Goal: Transaction & Acquisition: Purchase product/service

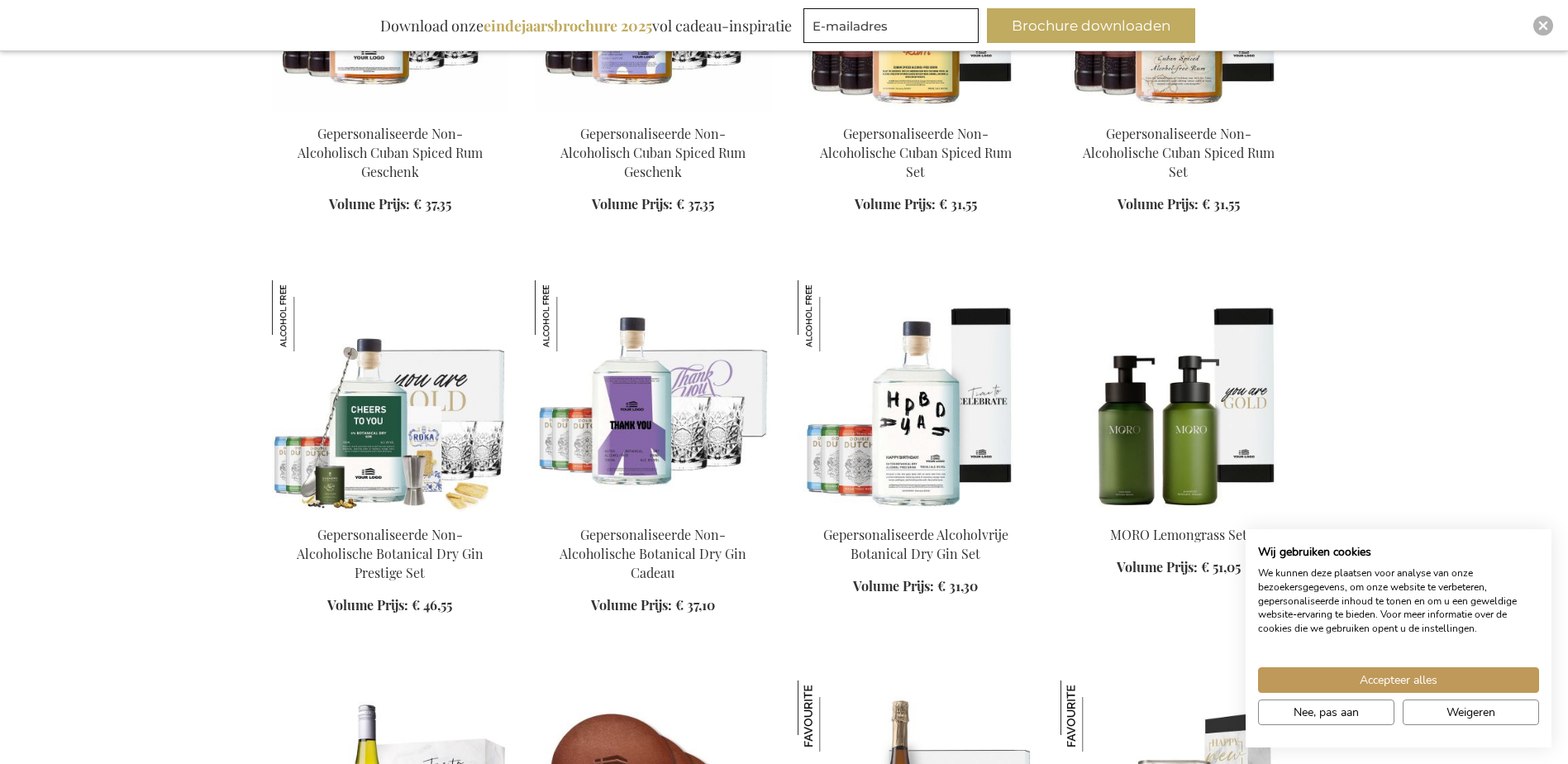
scroll to position [2150, 0]
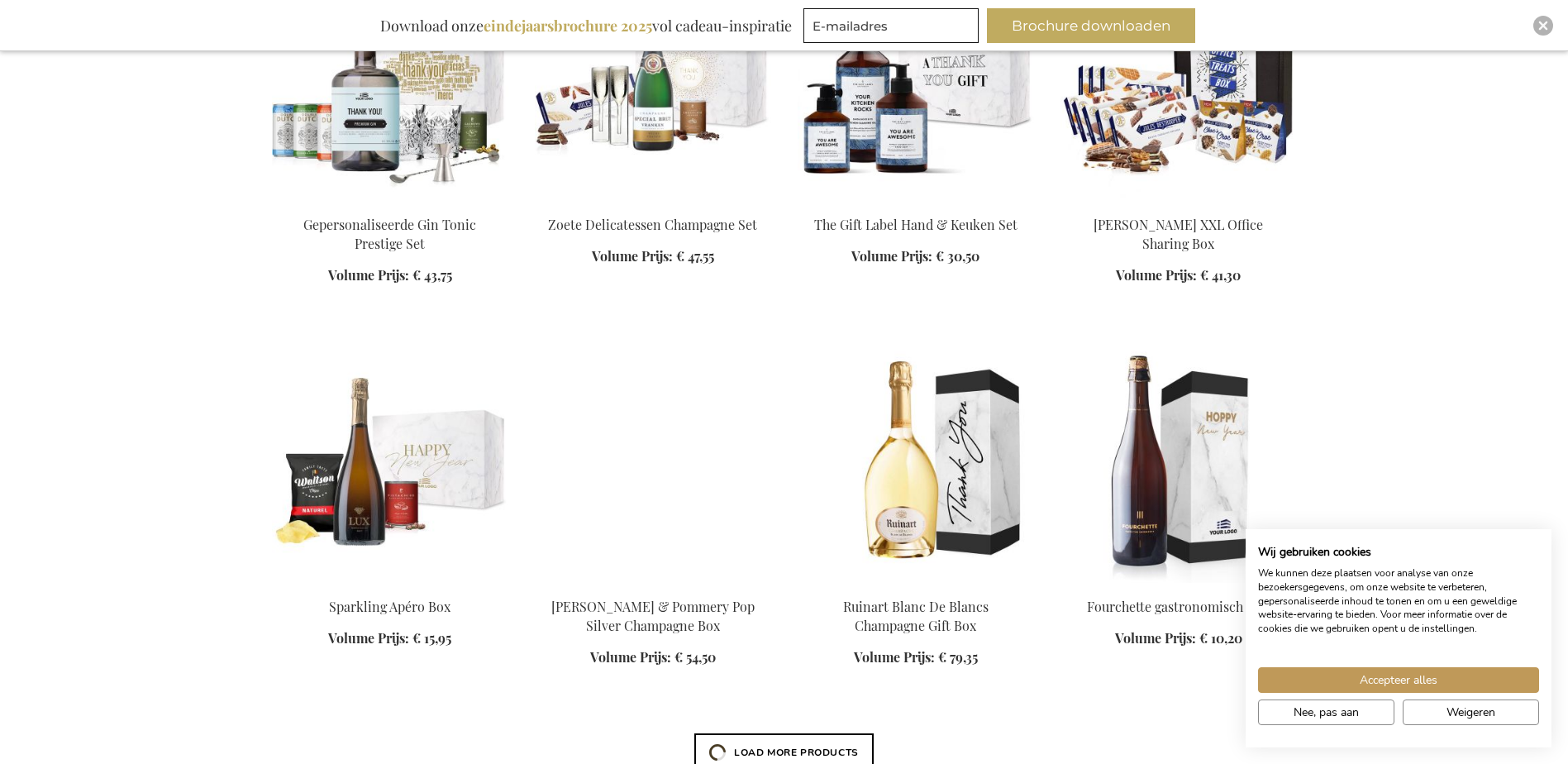
scroll to position [2894, 0]
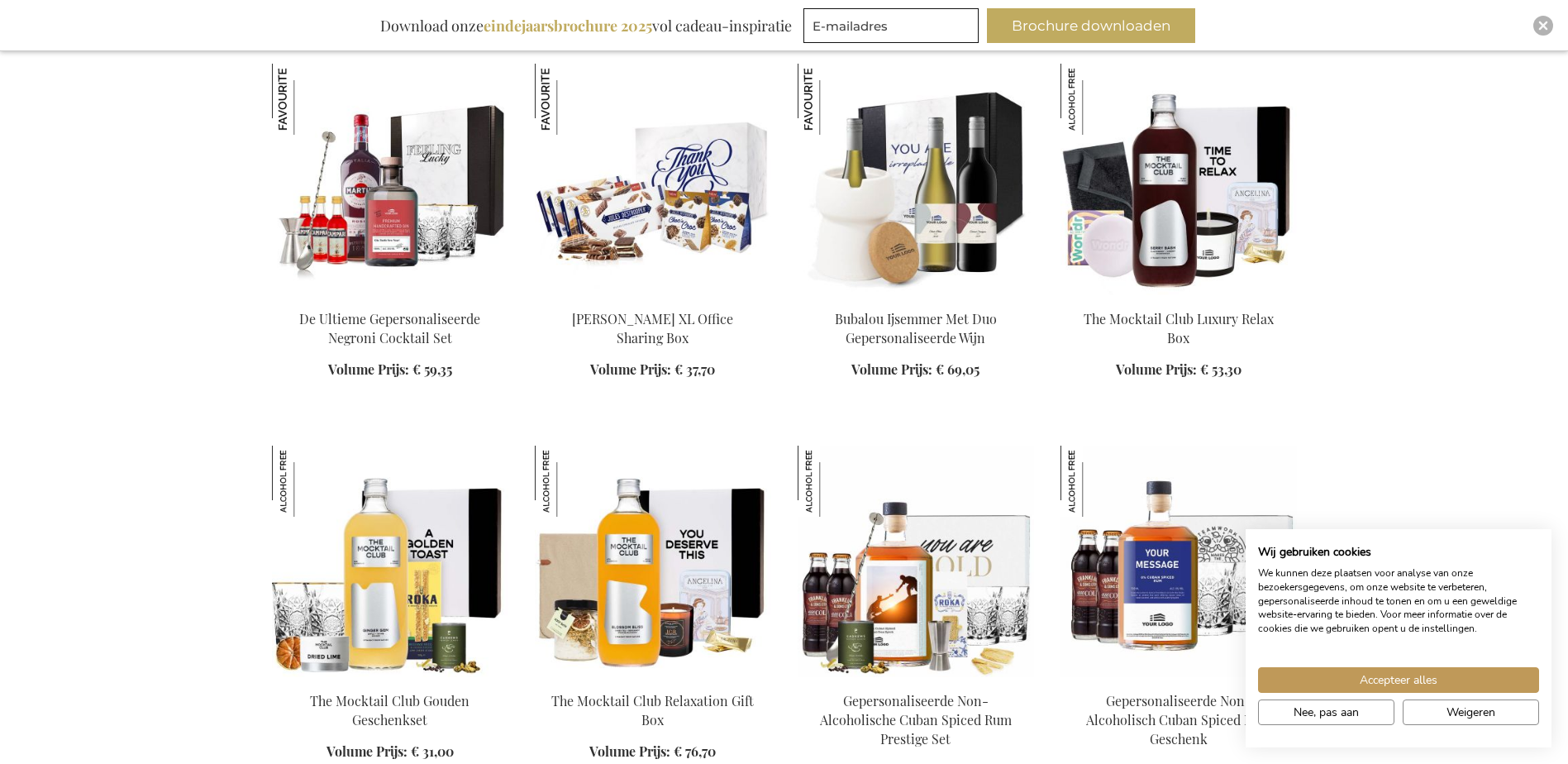
scroll to position [4630, 0]
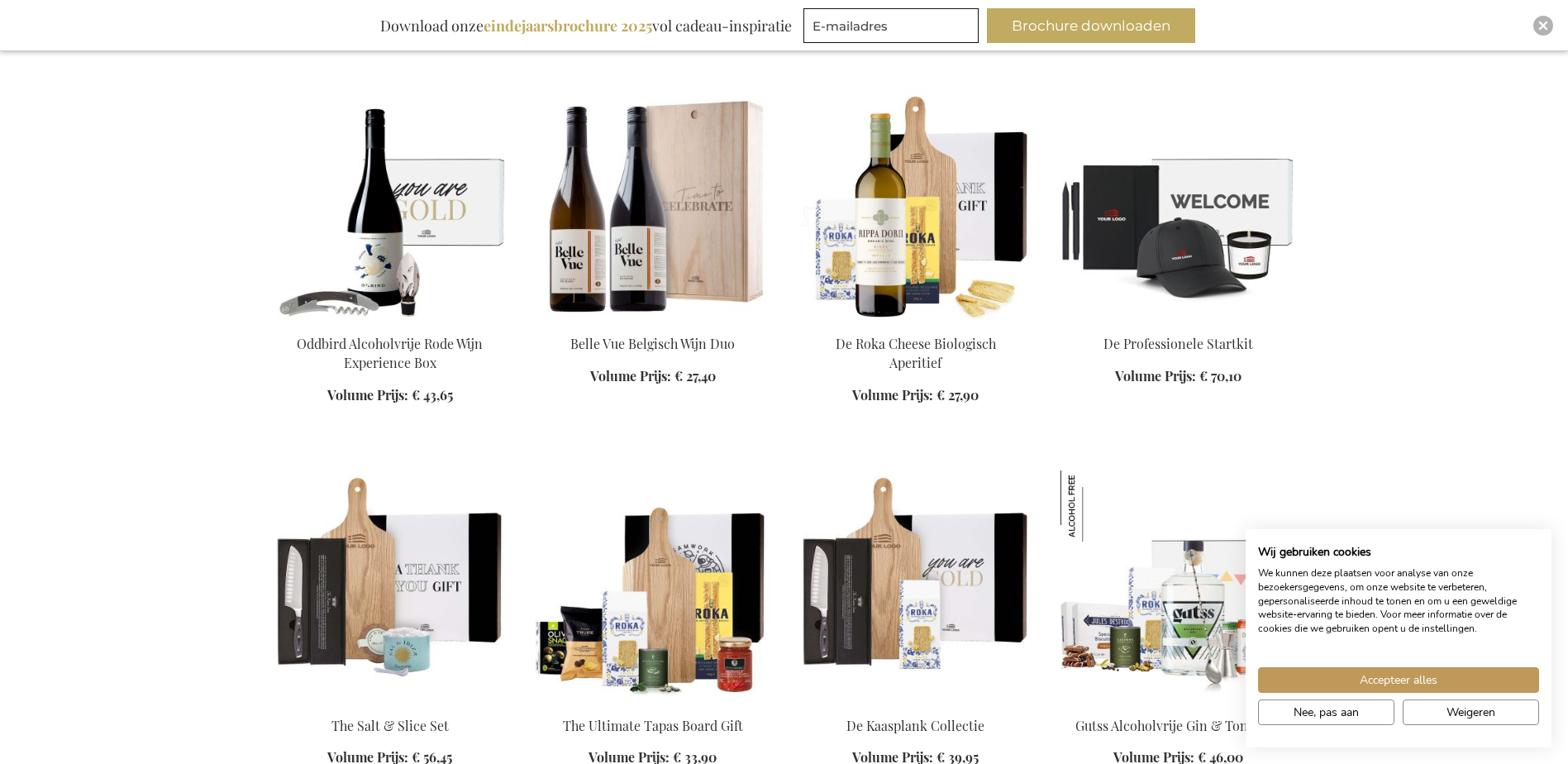
scroll to position [6532, 0]
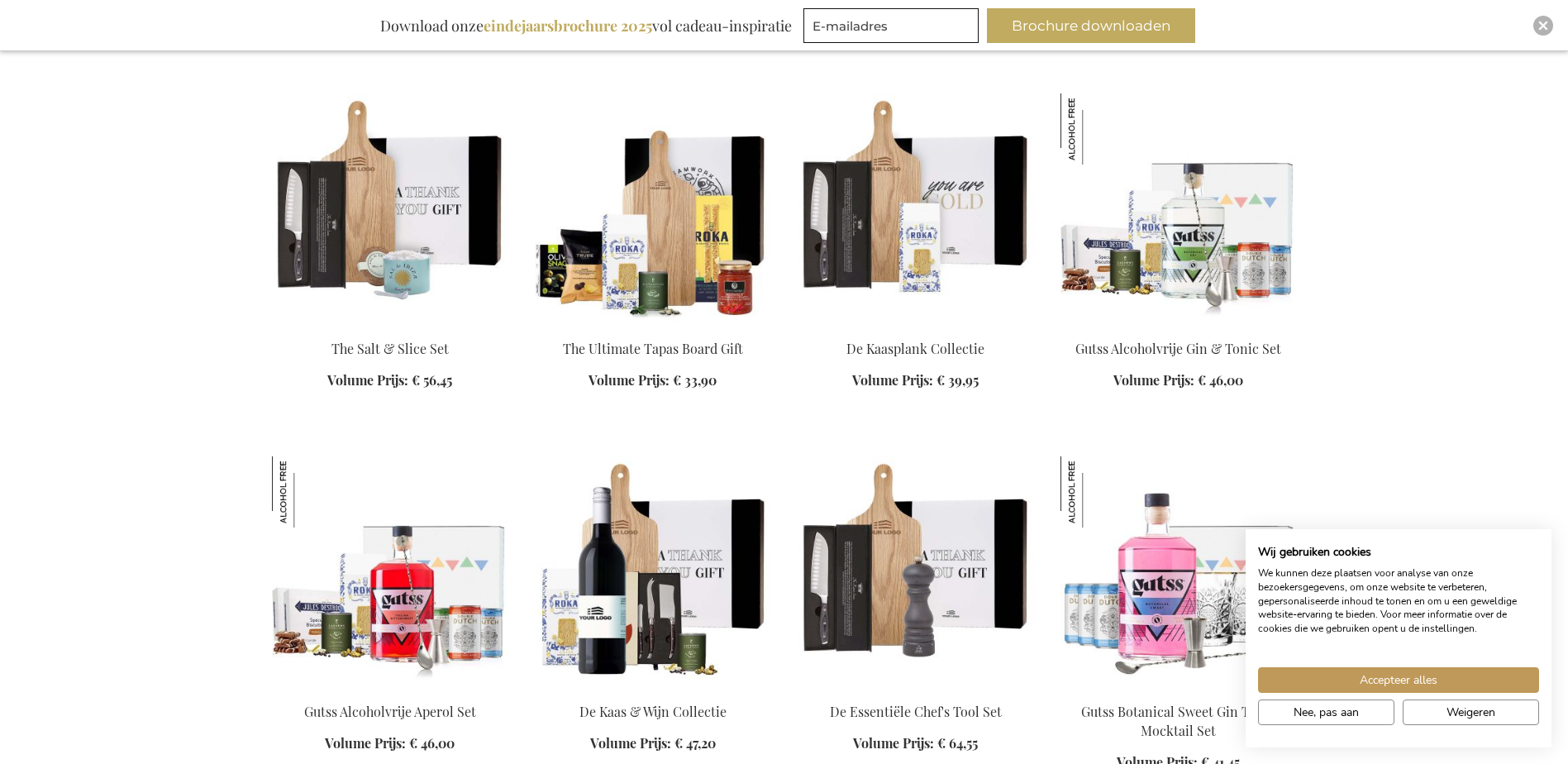
scroll to position [6945, 0]
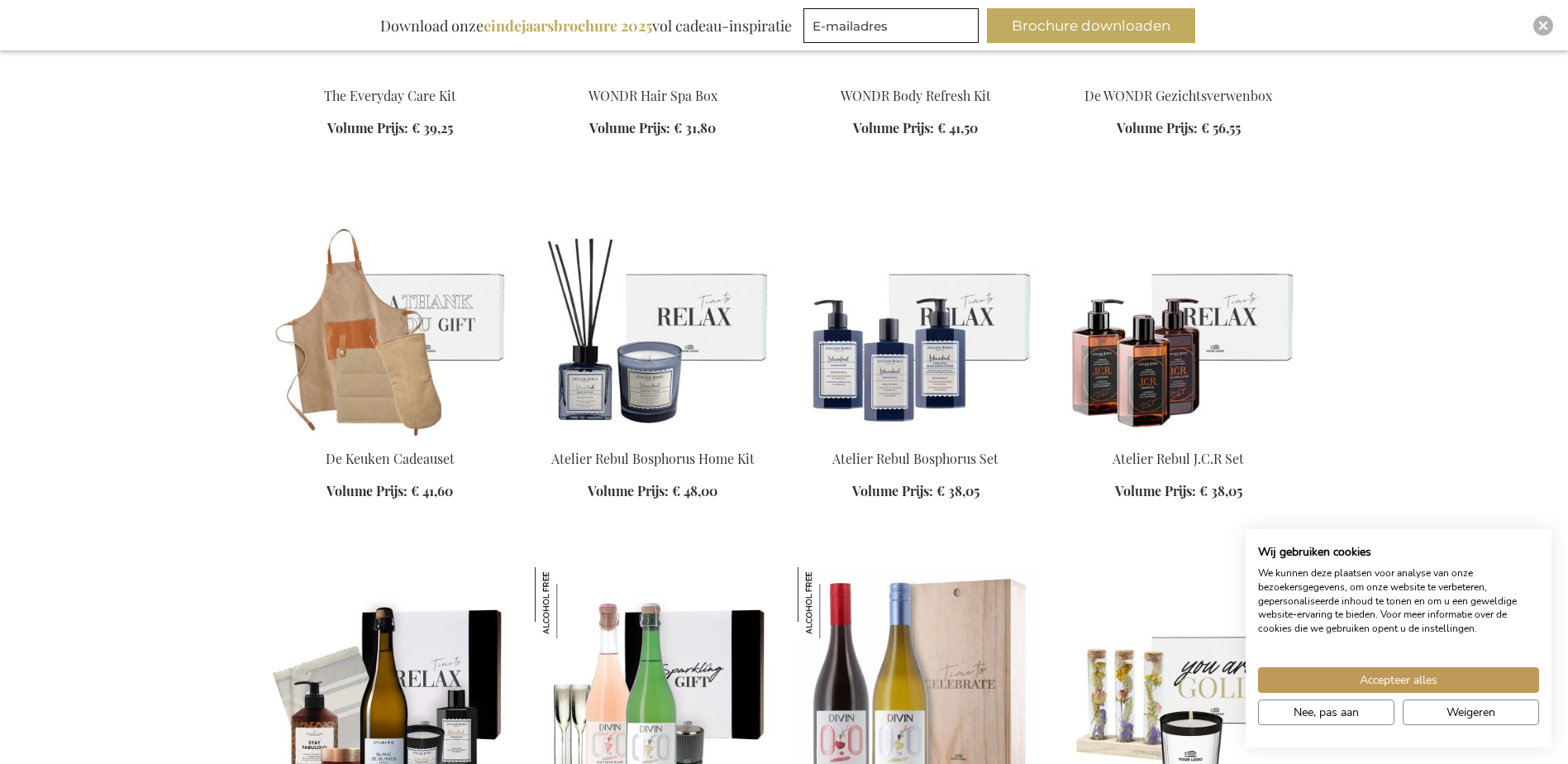
scroll to position [8433, 0]
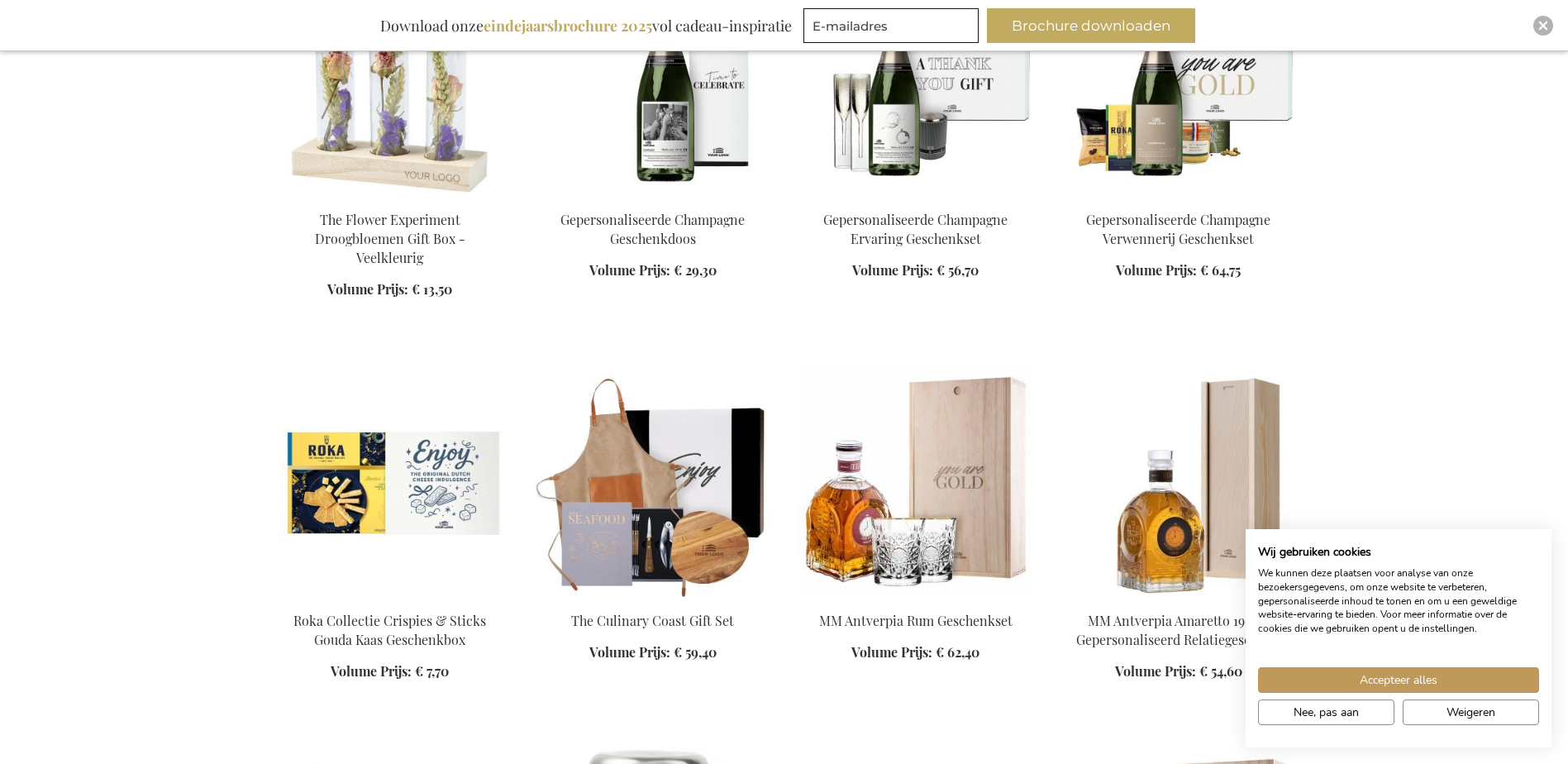
scroll to position [9839, 0]
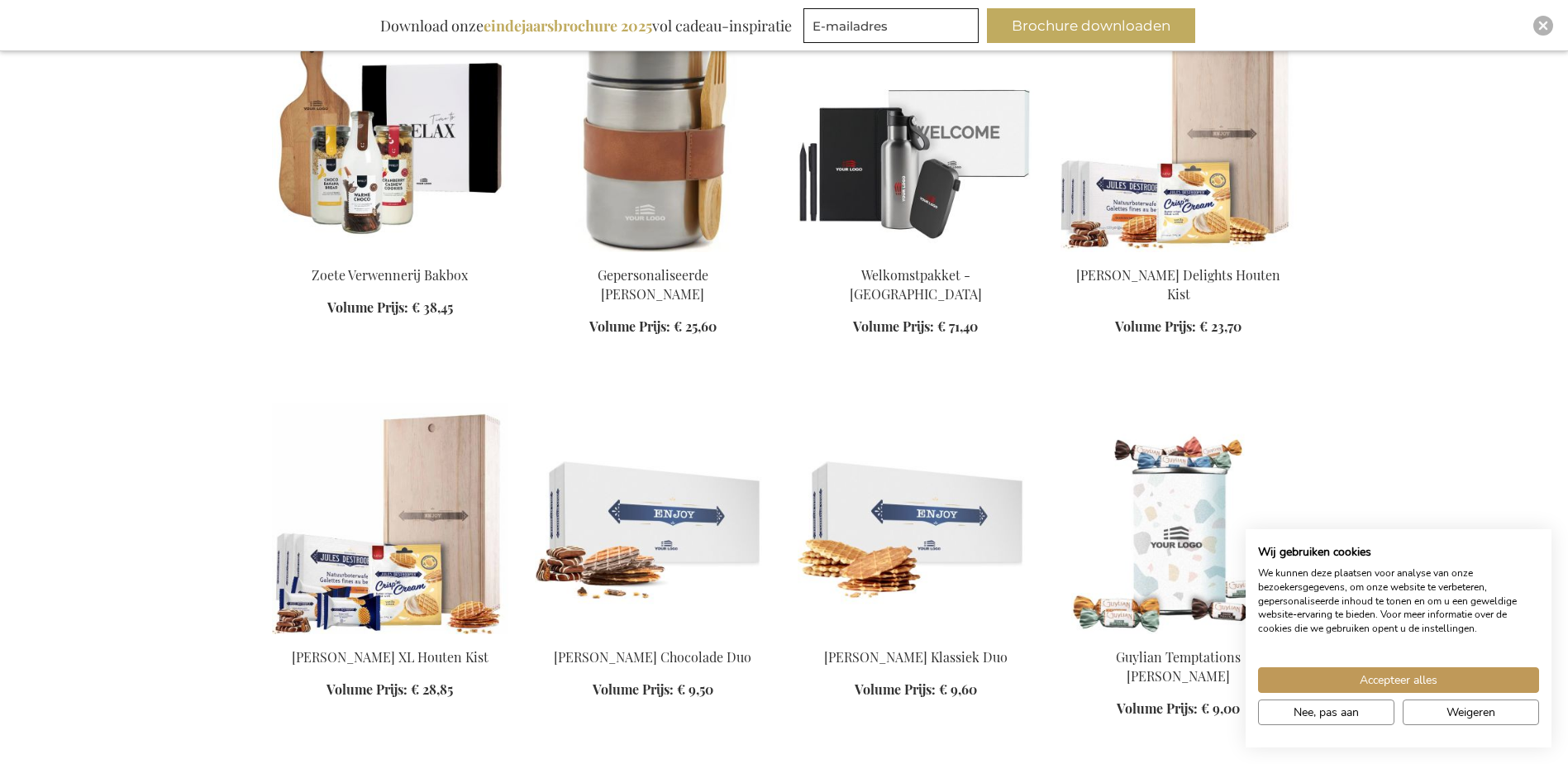
scroll to position [10335, 0]
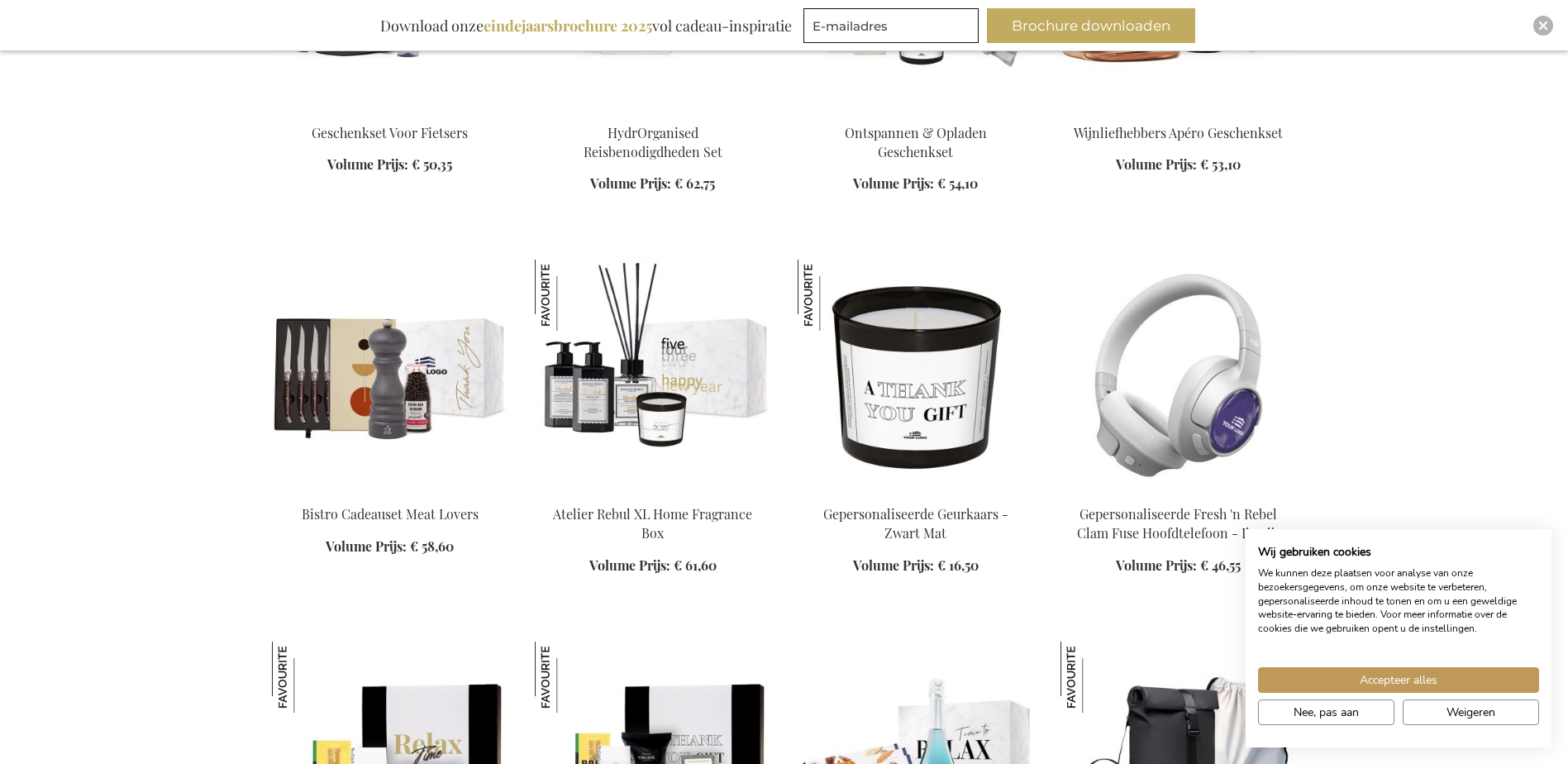
scroll to position [12485, 0]
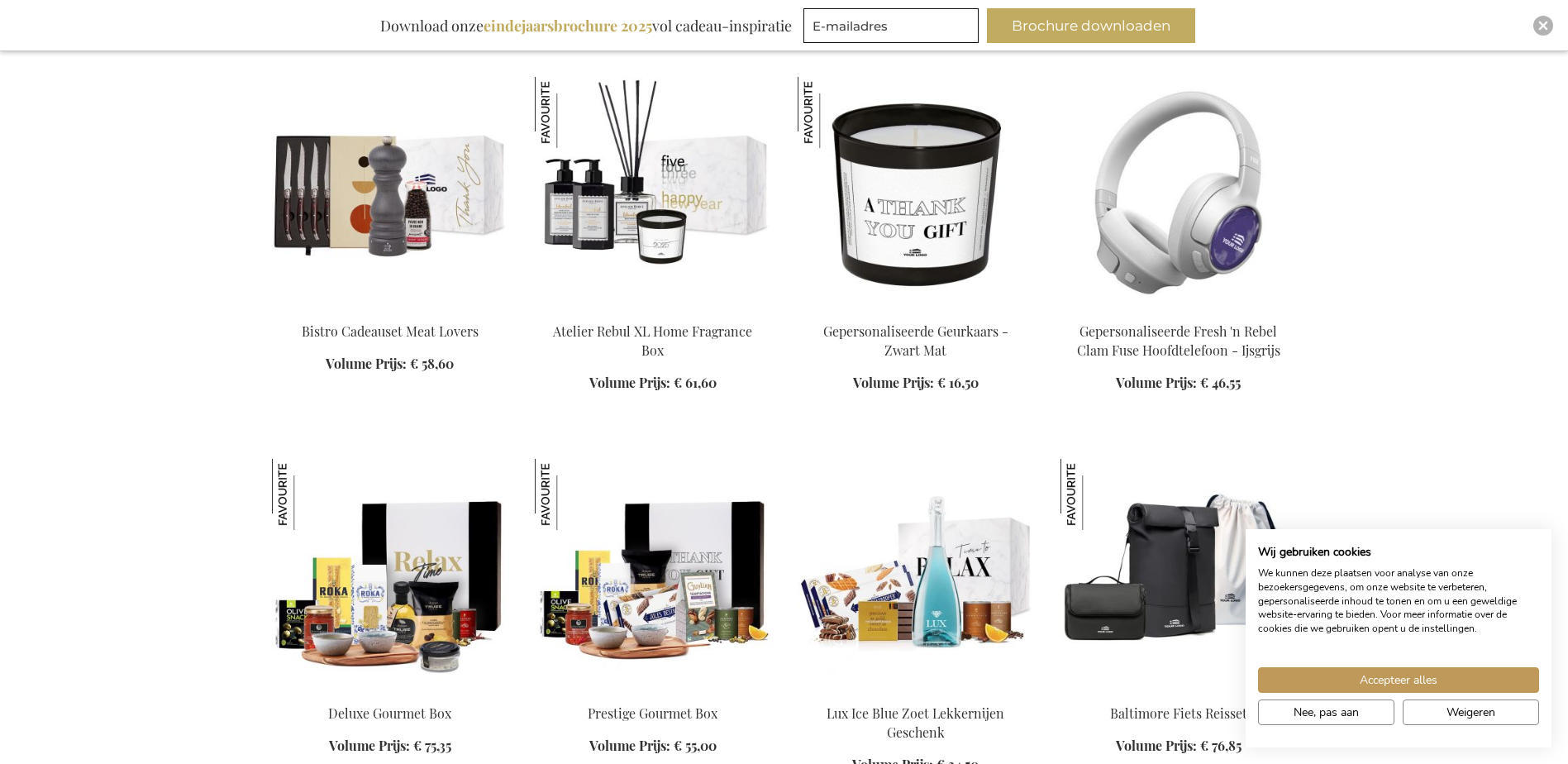
scroll to position [12567, 0]
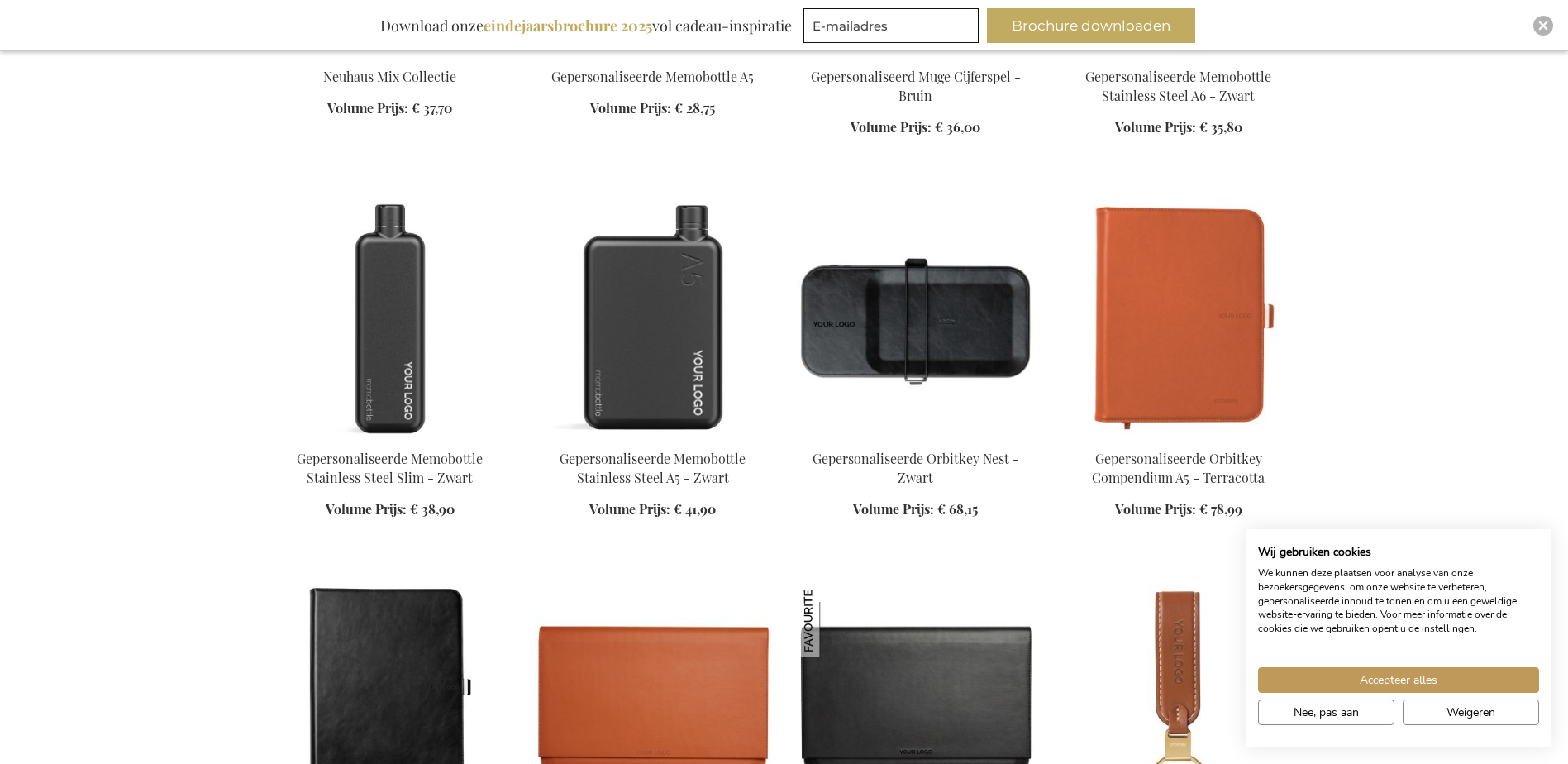
scroll to position [14469, 0]
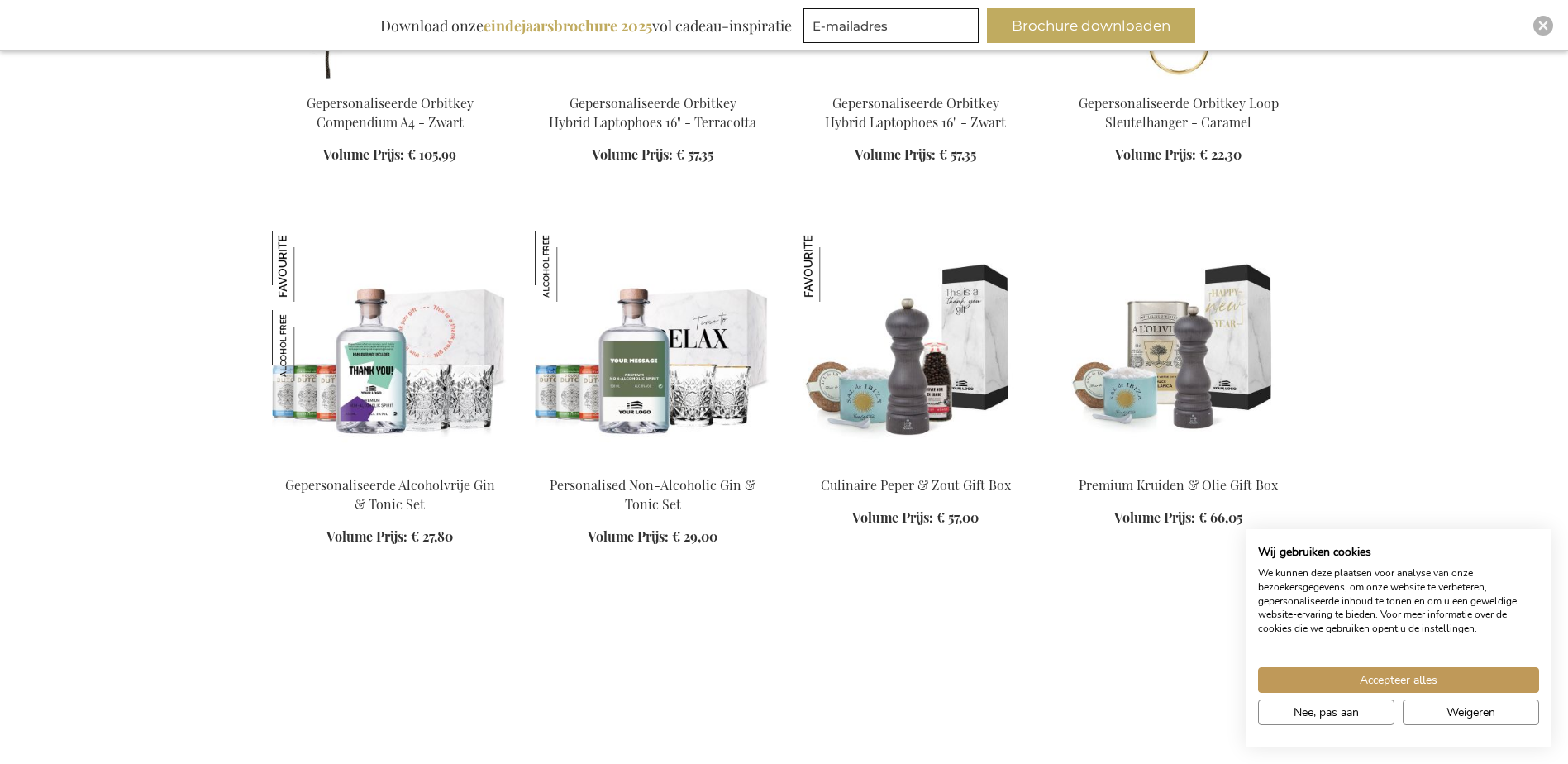
scroll to position [15213, 0]
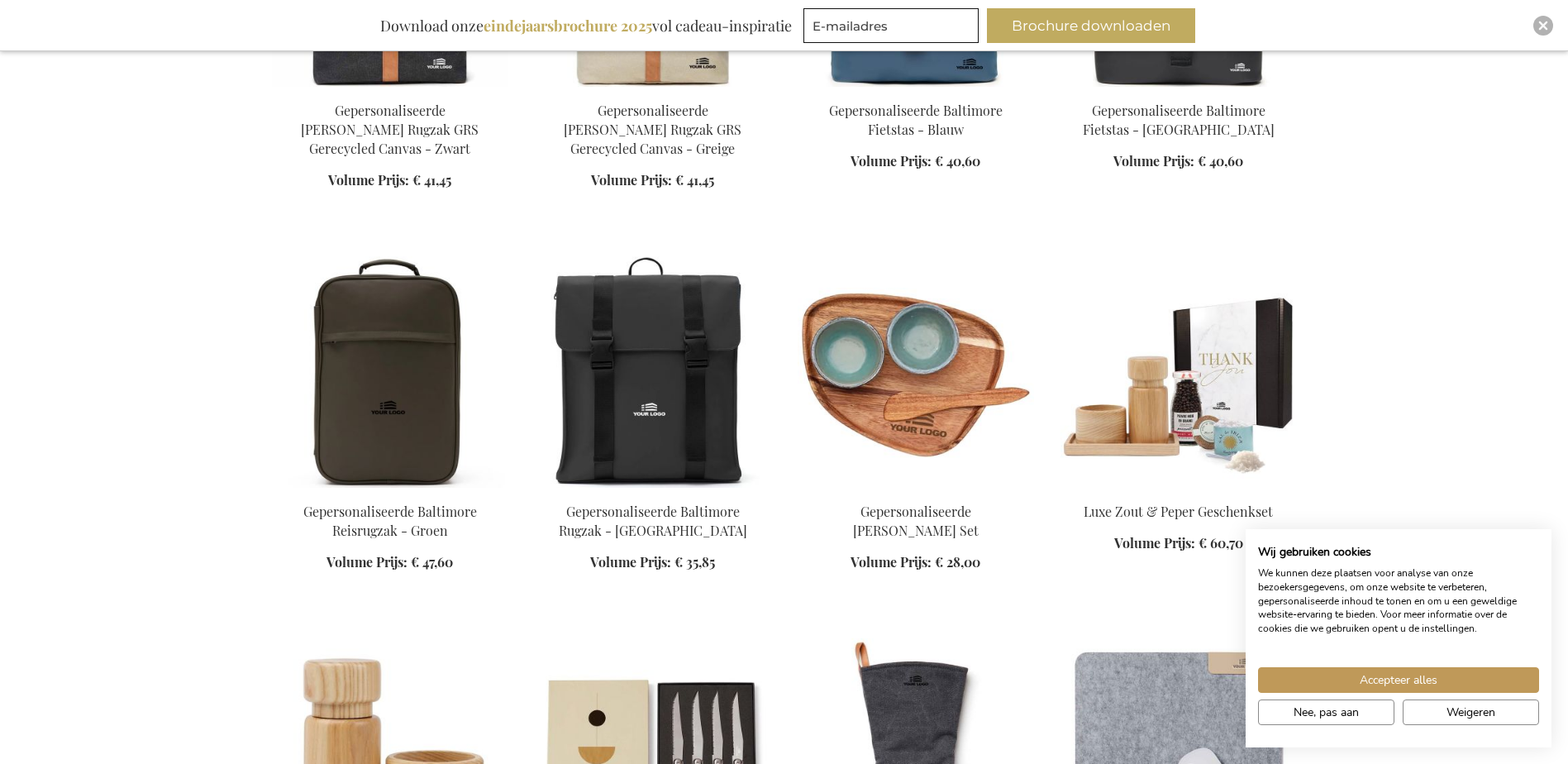
scroll to position [16784, 0]
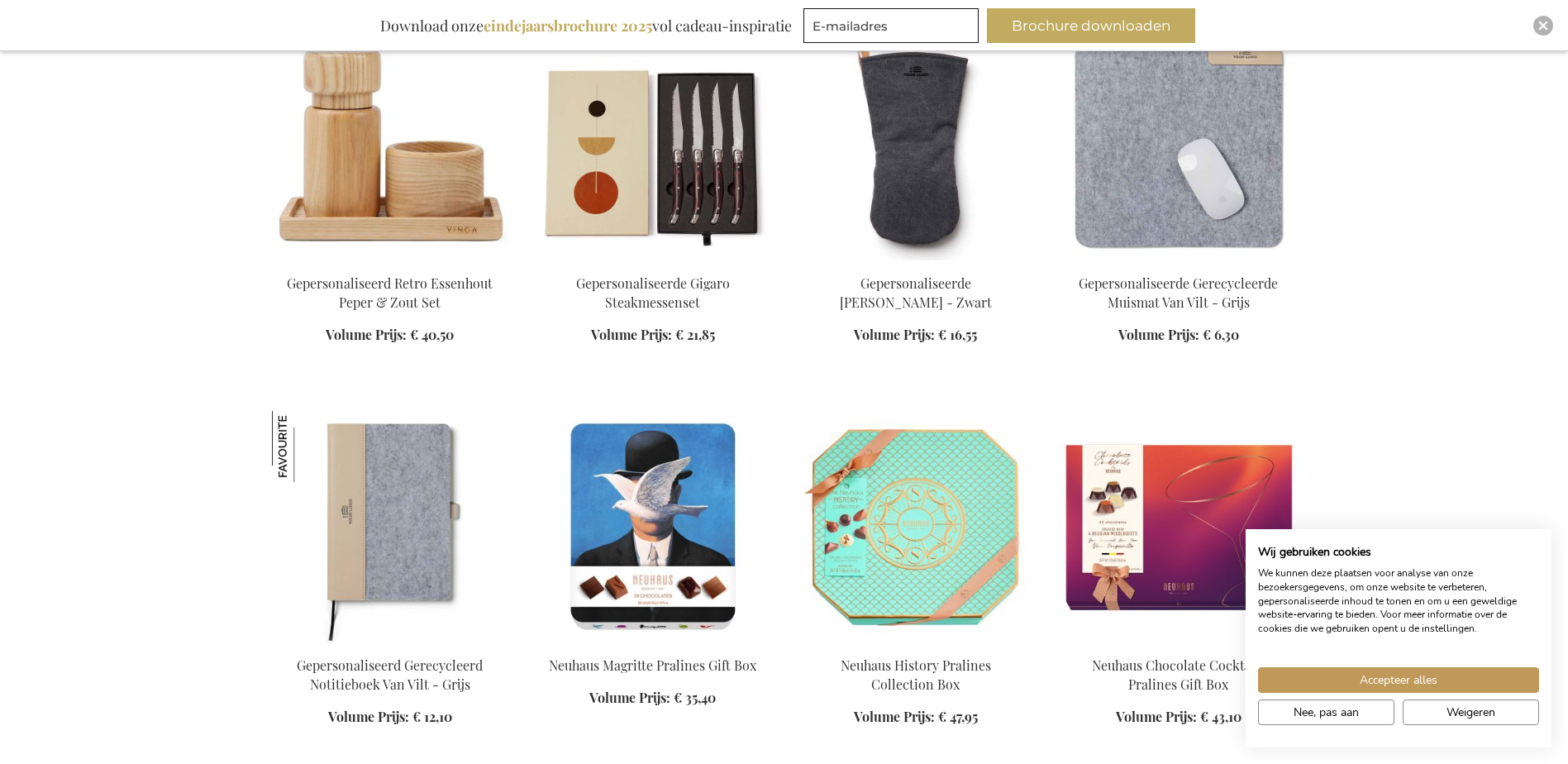
scroll to position [17363, 0]
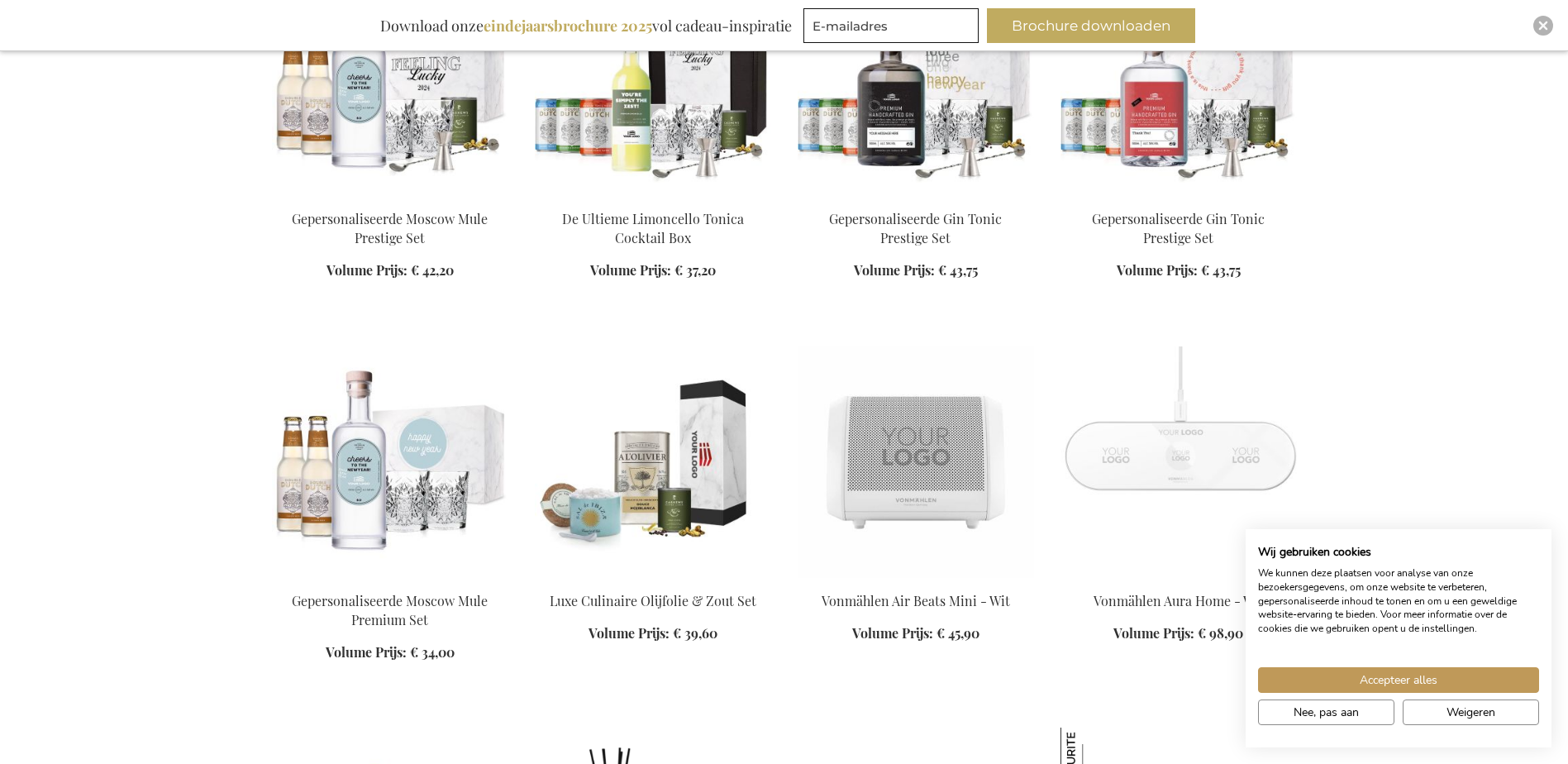
scroll to position [20092, 0]
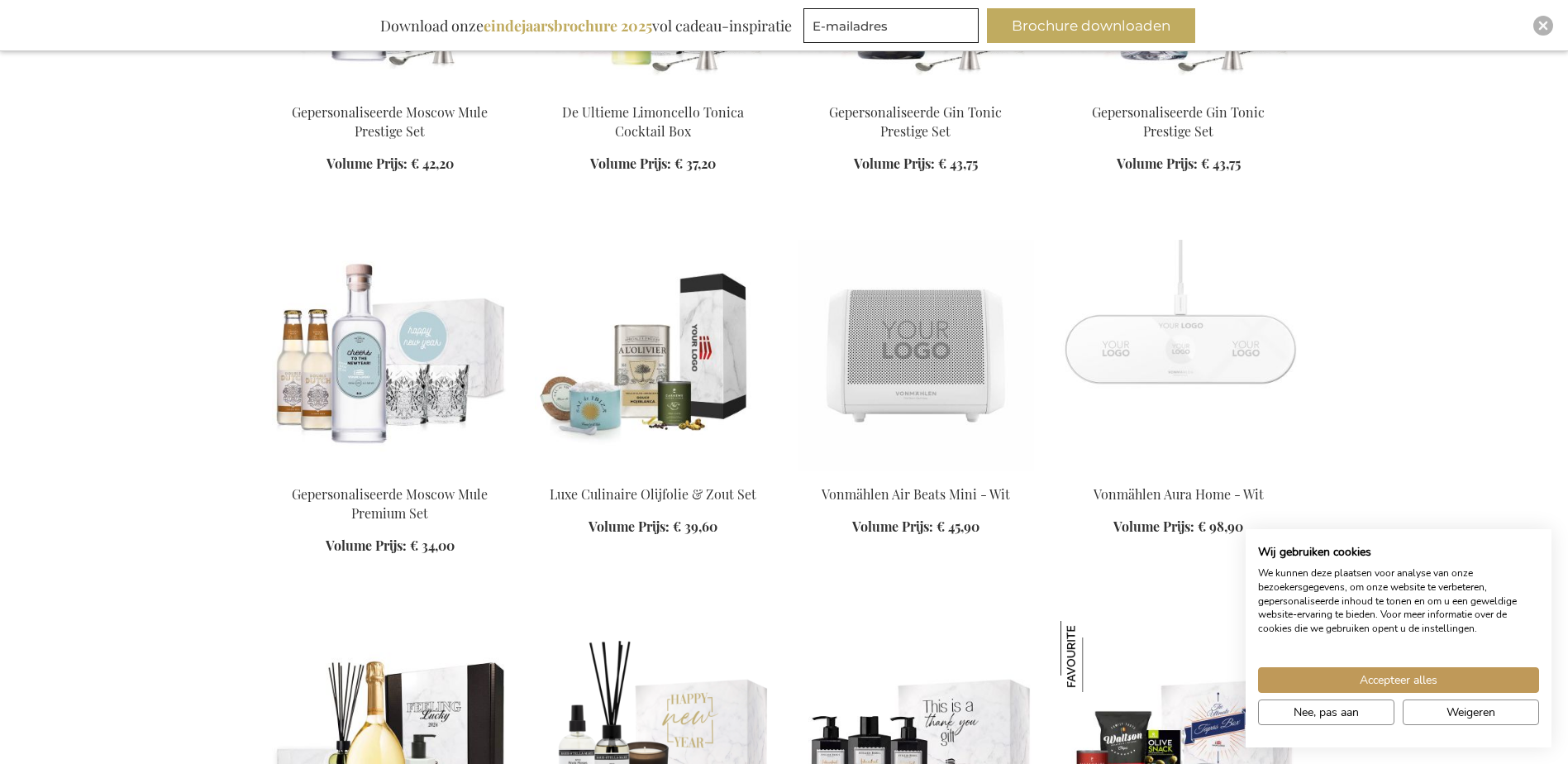
scroll to position [20174, 0]
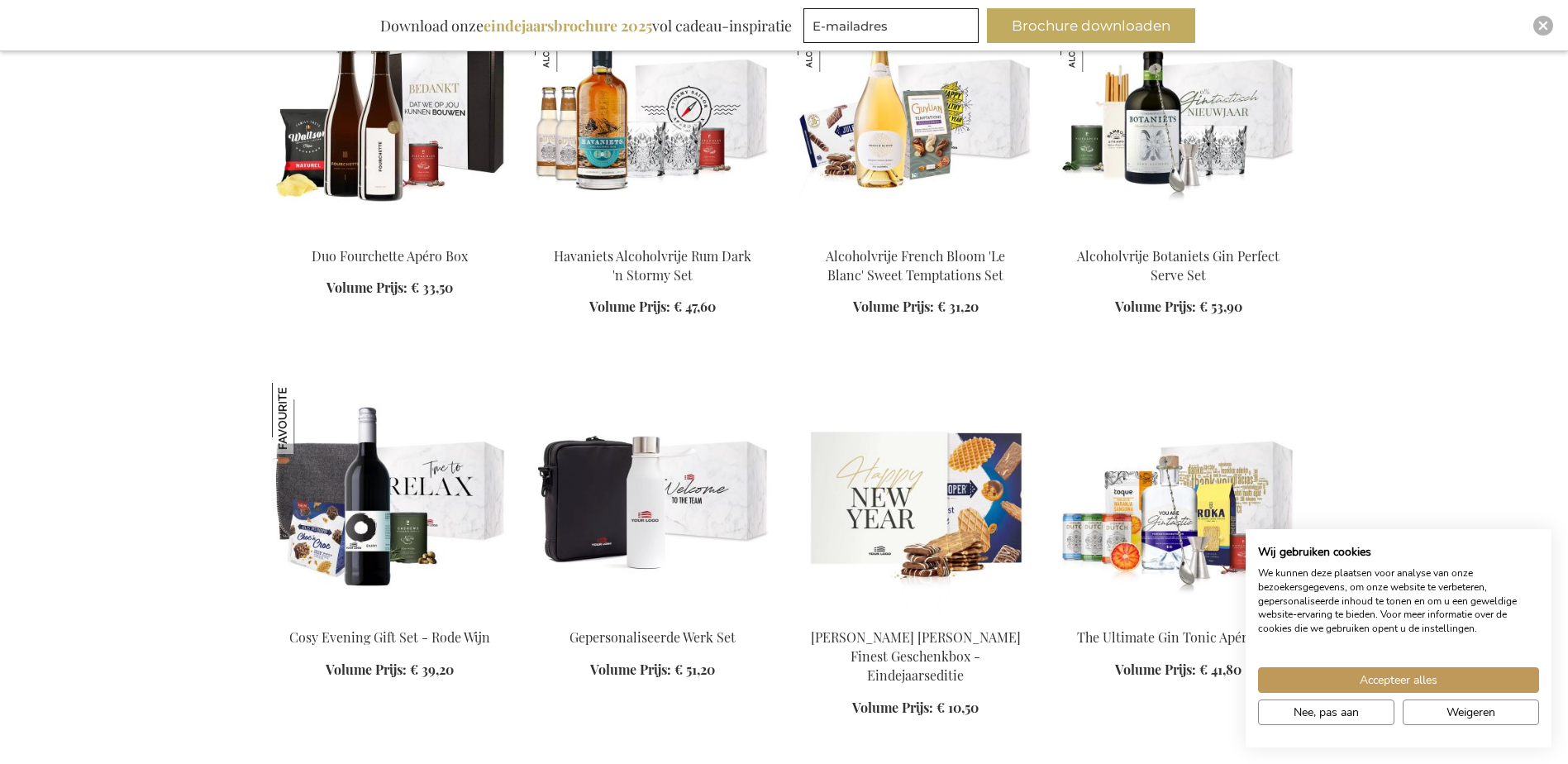
scroll to position [21580, 0]
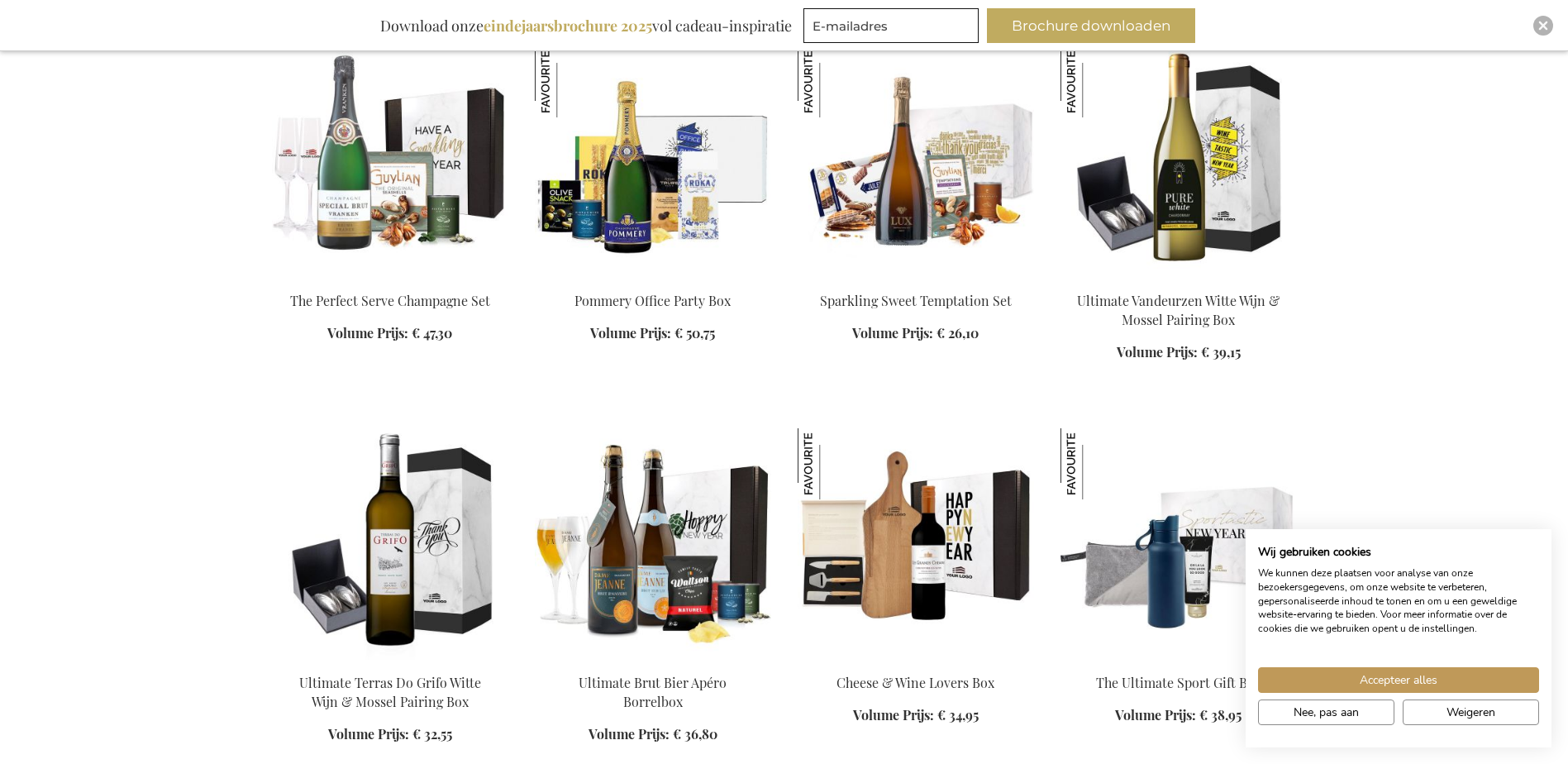
scroll to position [22324, 0]
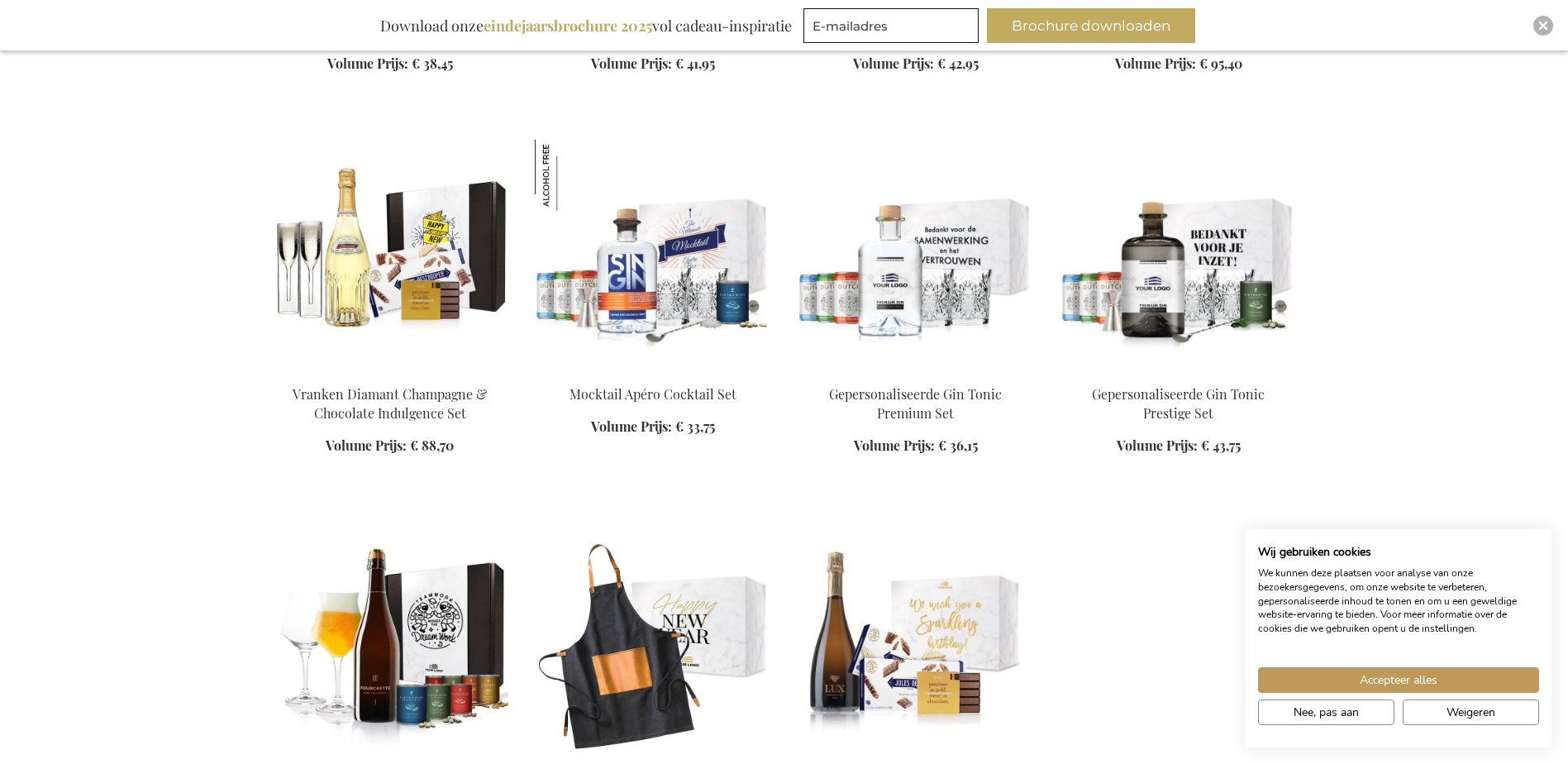
scroll to position [24887, 0]
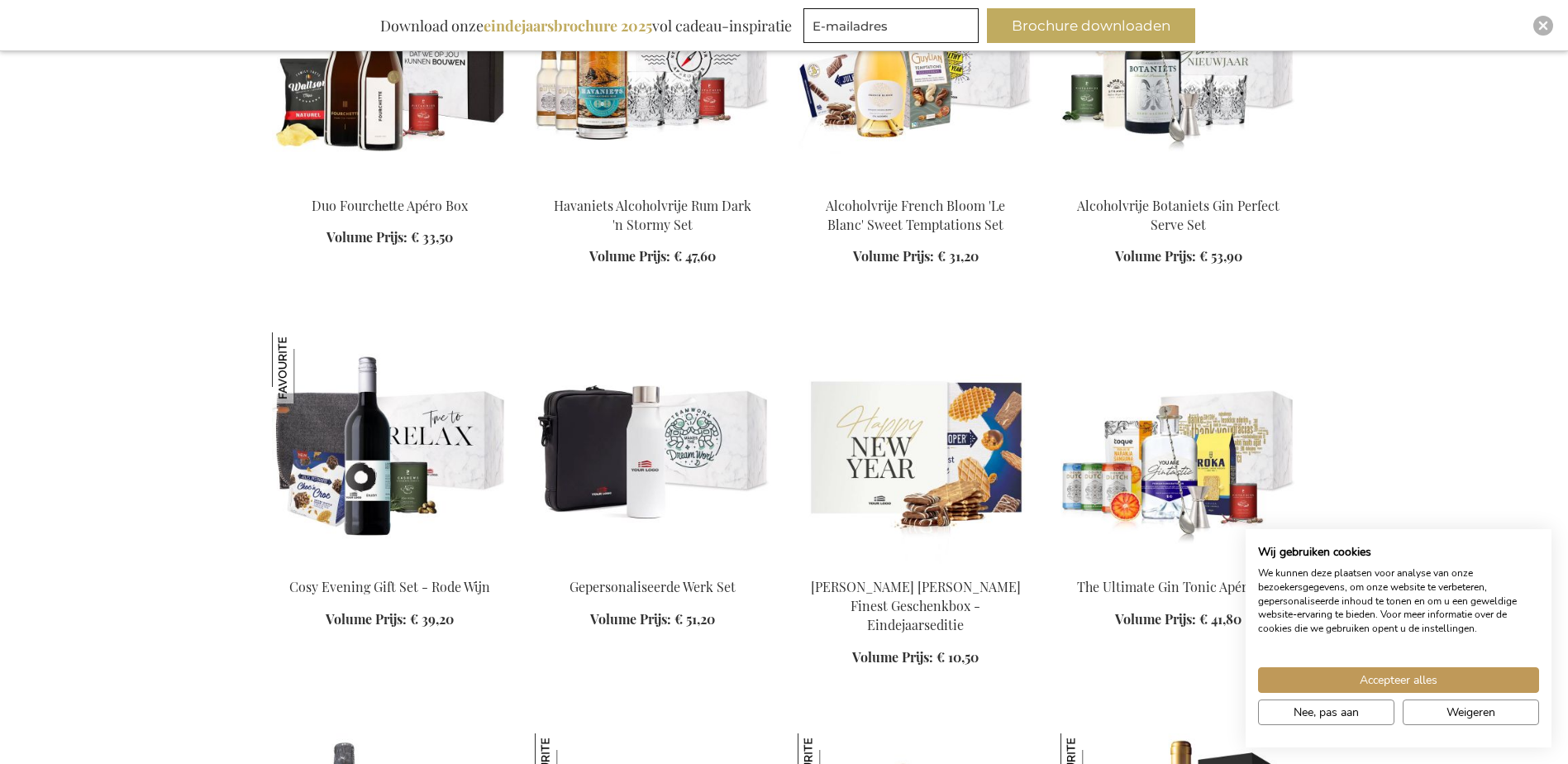
scroll to position [21580, 0]
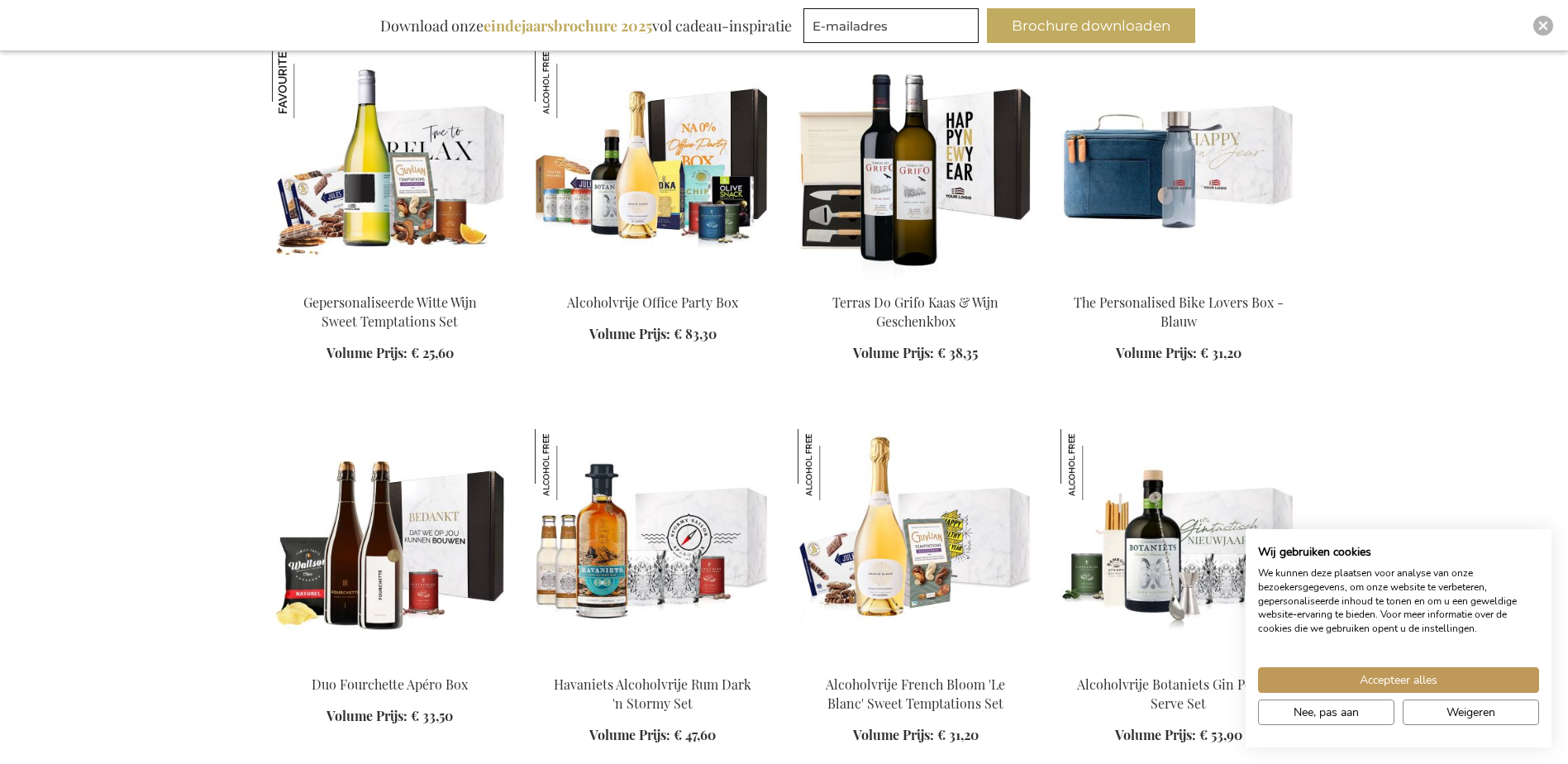
scroll to position [20836, 0]
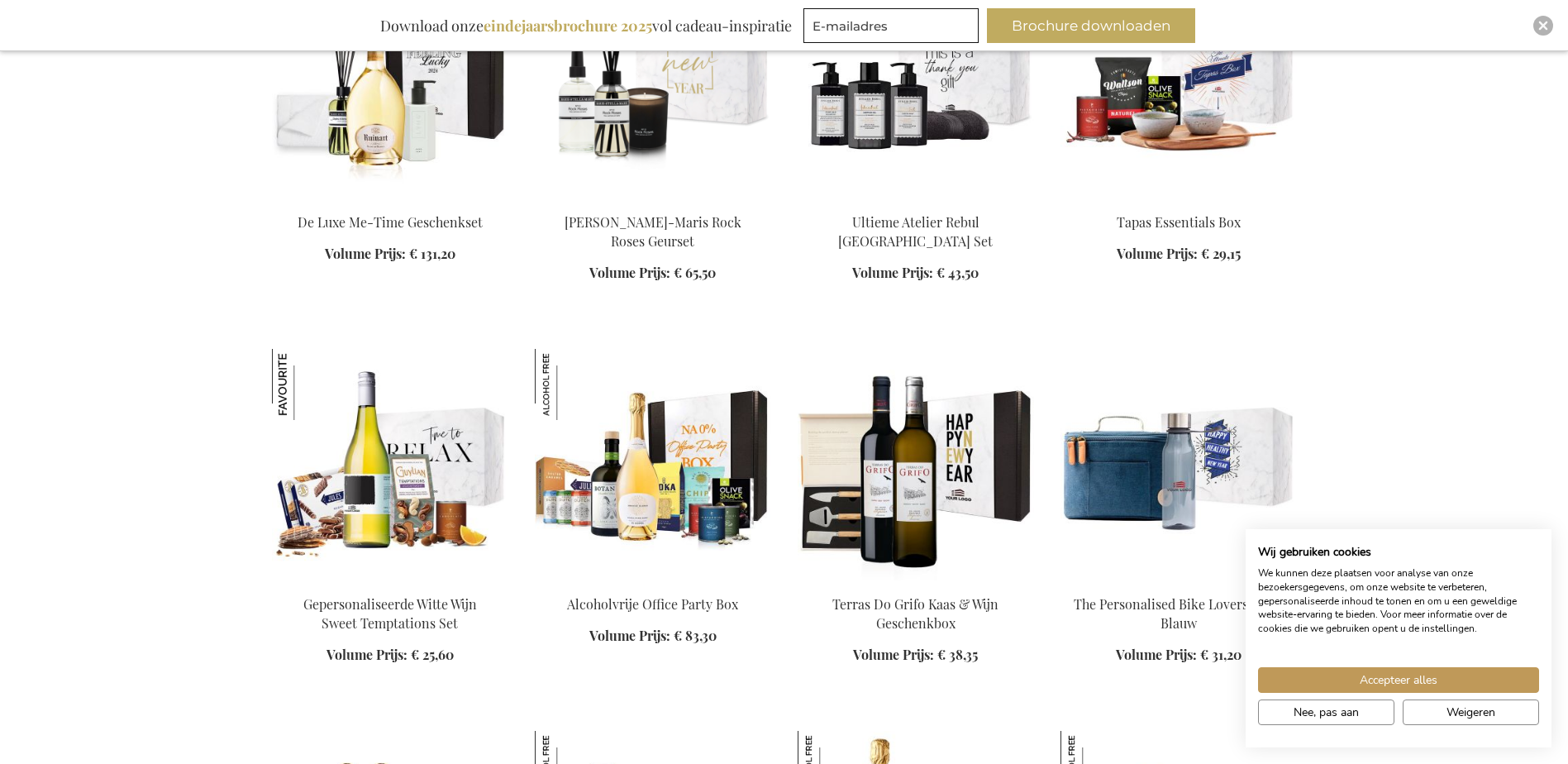
click at [1071, 349] on img at bounding box center [1178, 465] width 236 height 231
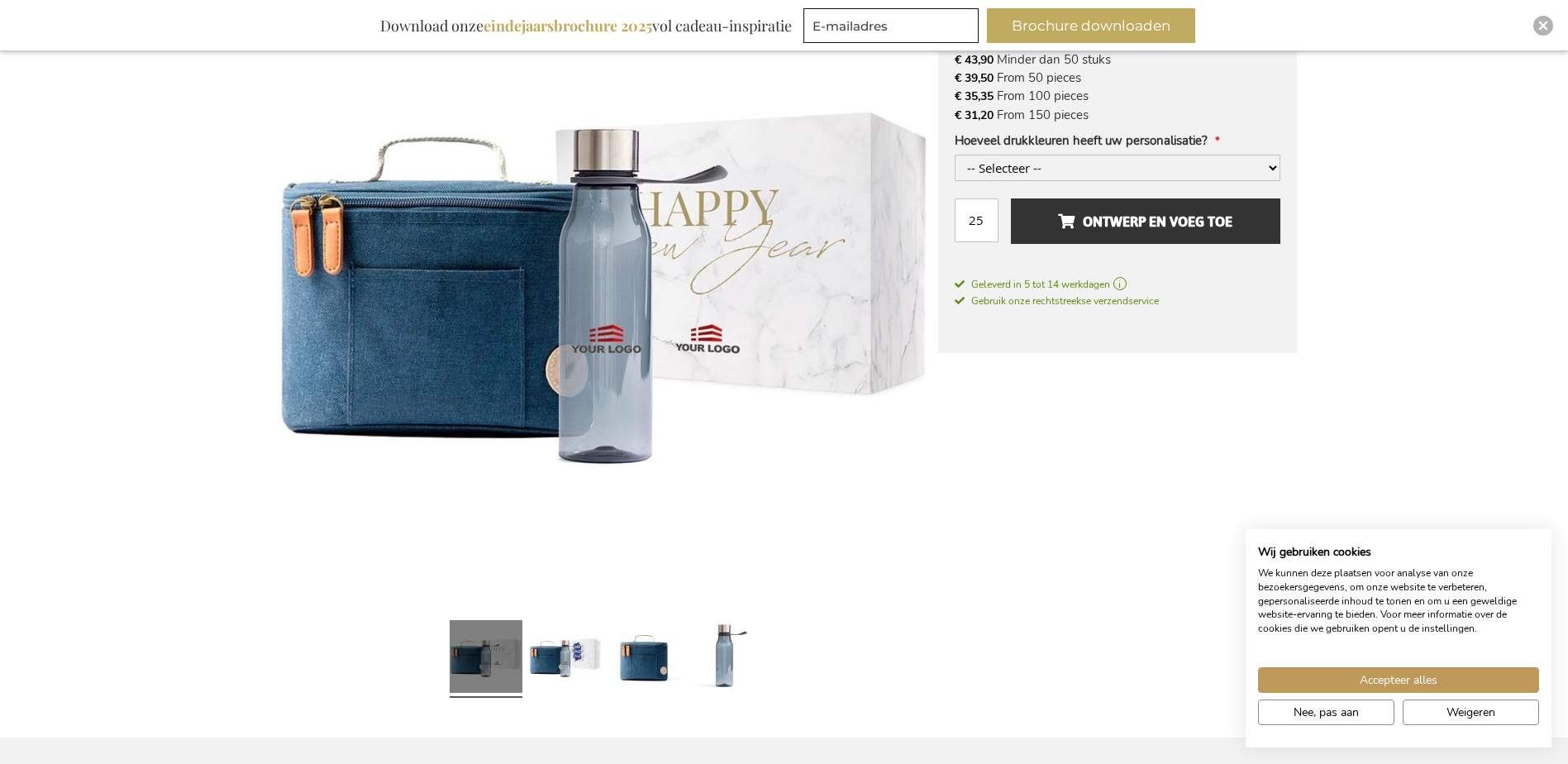
scroll to position [413, 0]
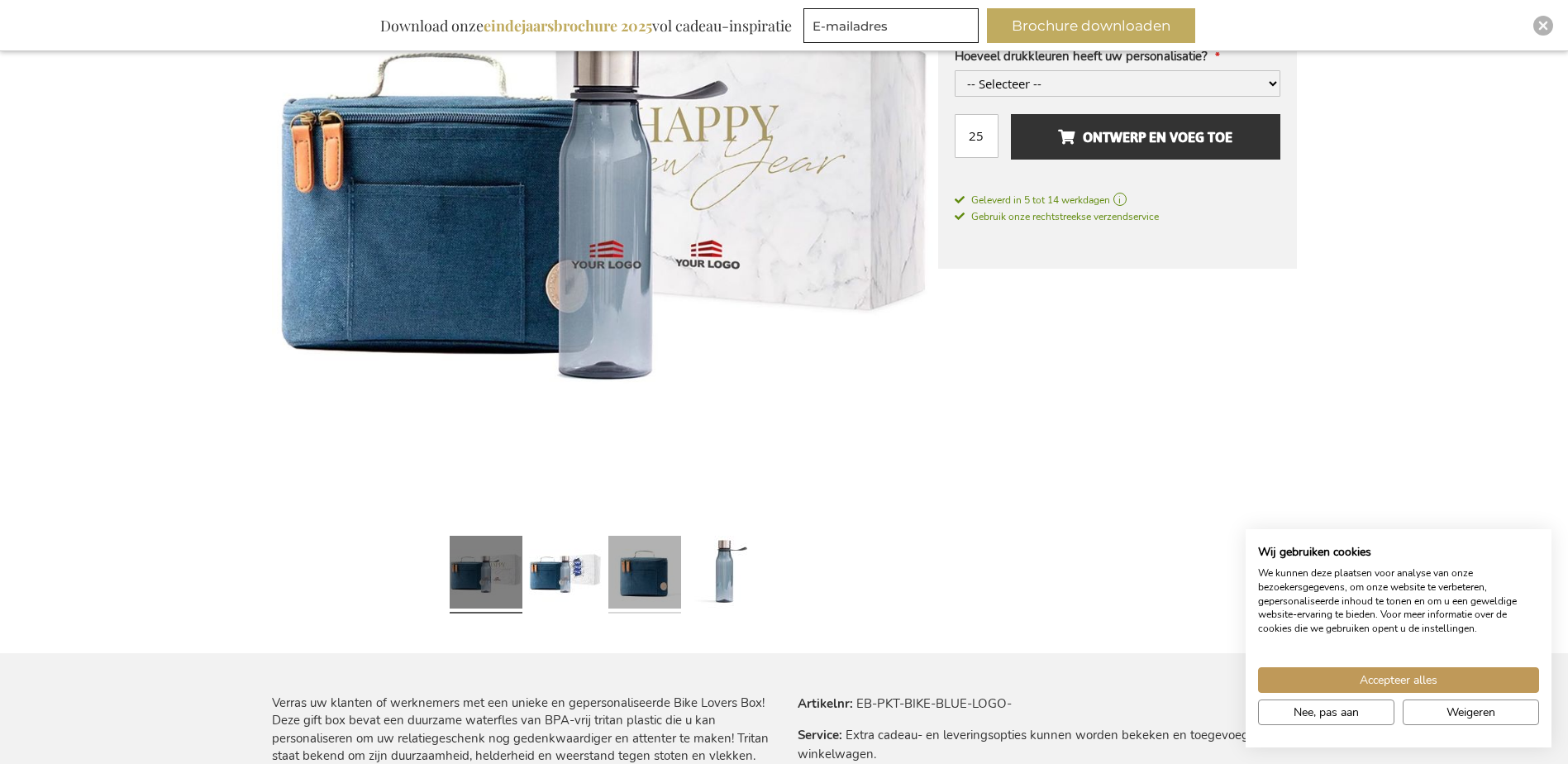
click at [650, 559] on link at bounding box center [645, 574] width 73 height 91
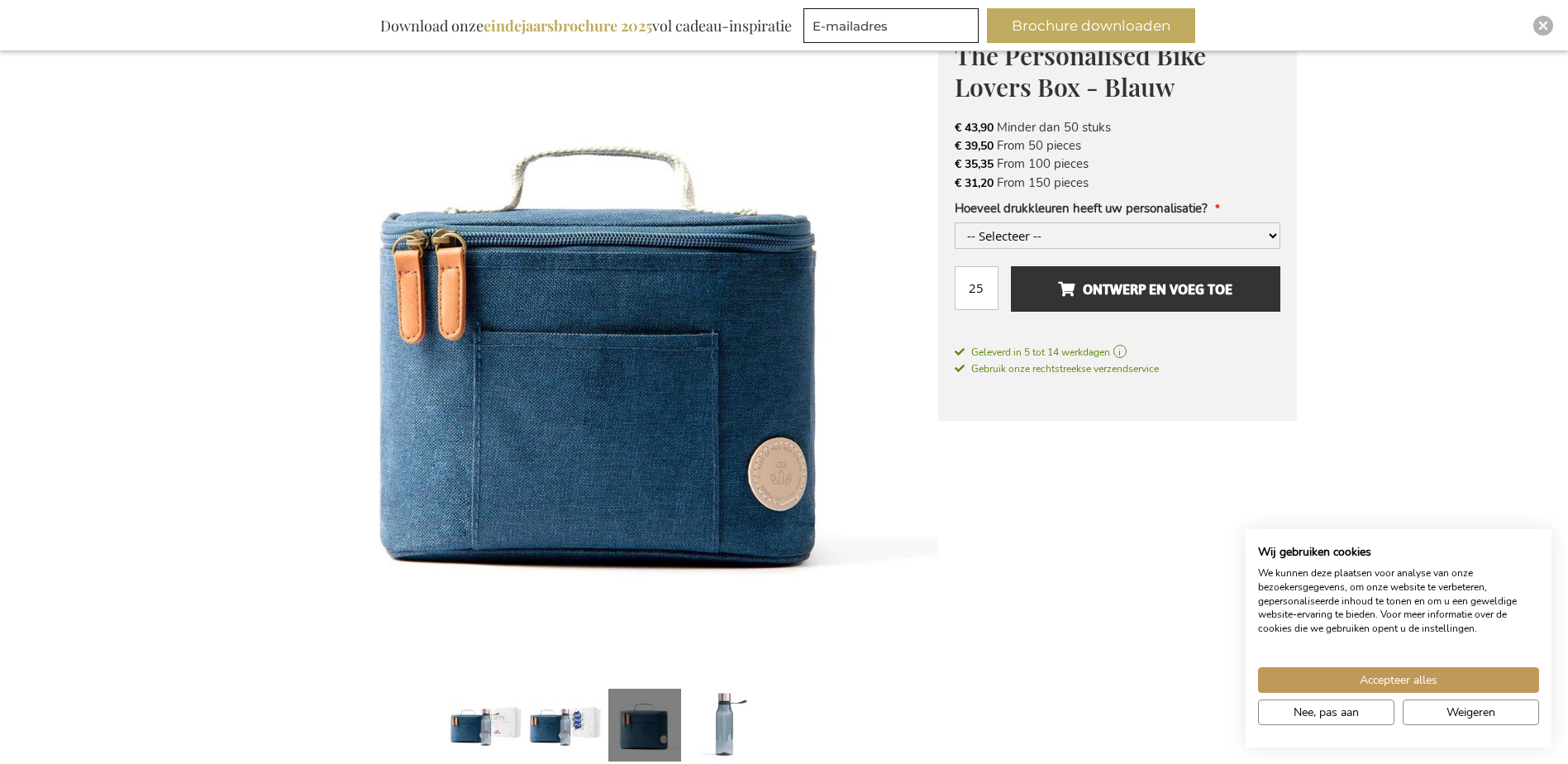
scroll to position [248, 0]
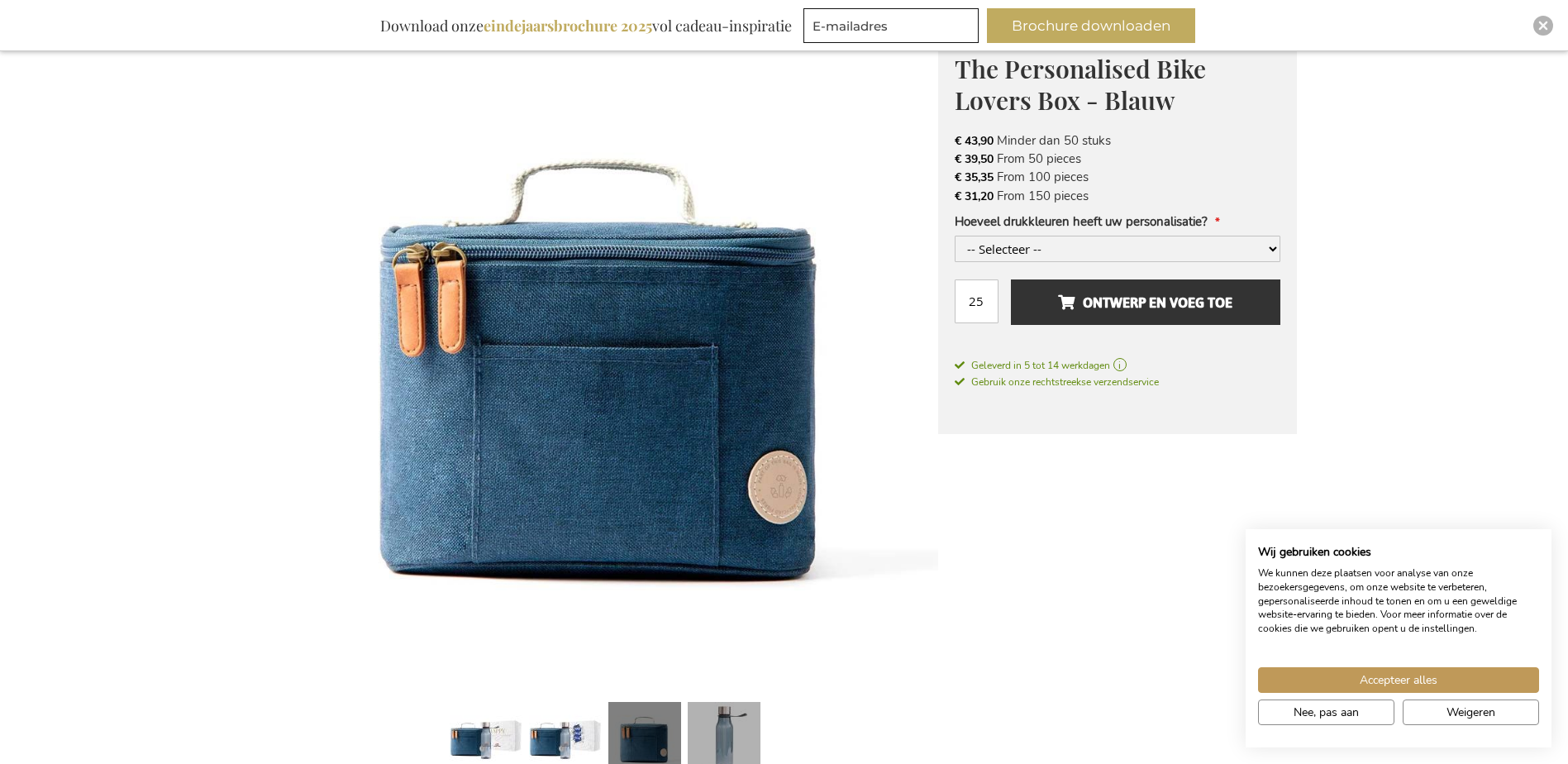
click at [735, 712] on link at bounding box center [724, 740] width 73 height 91
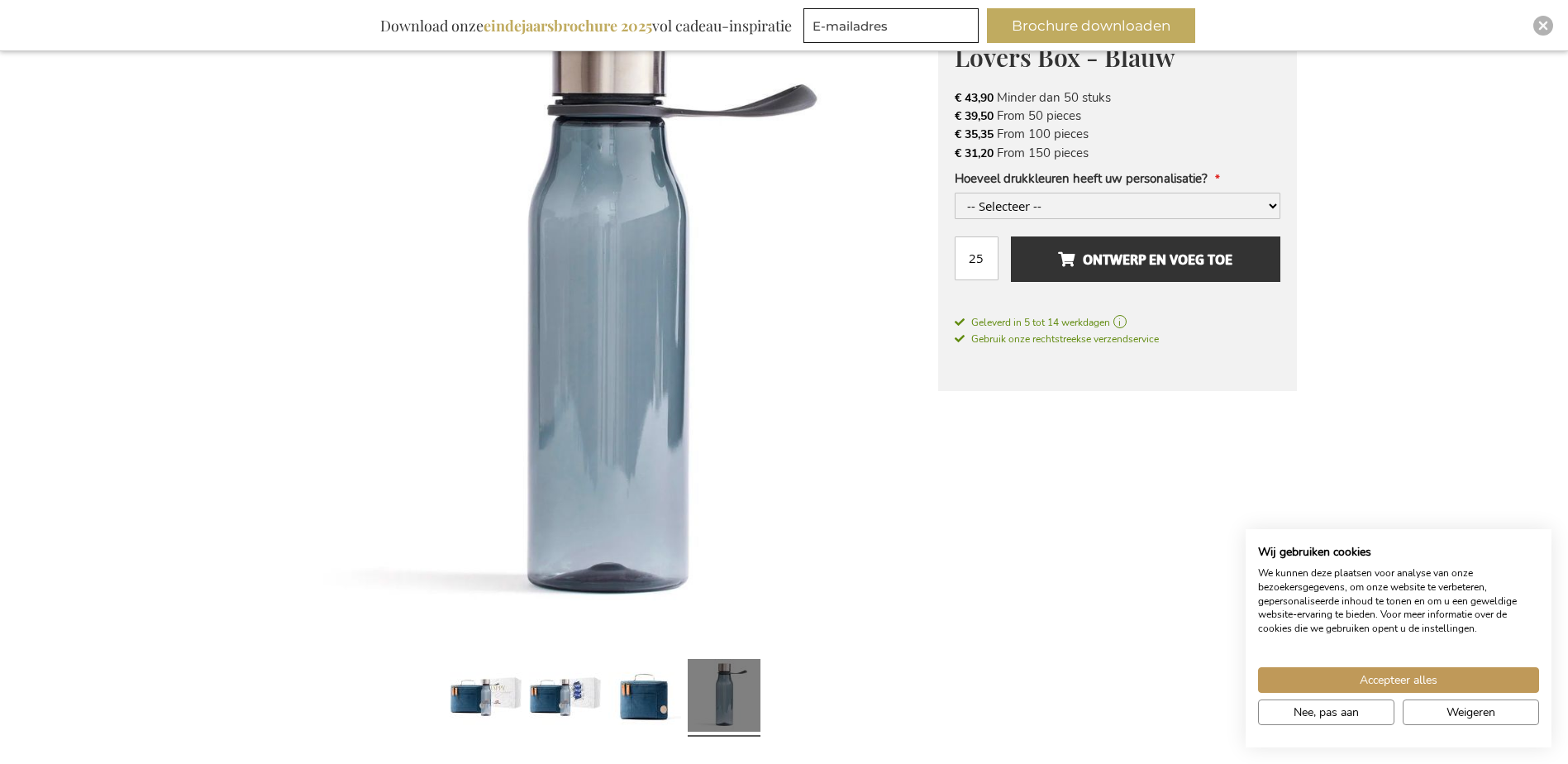
scroll to position [331, 0]
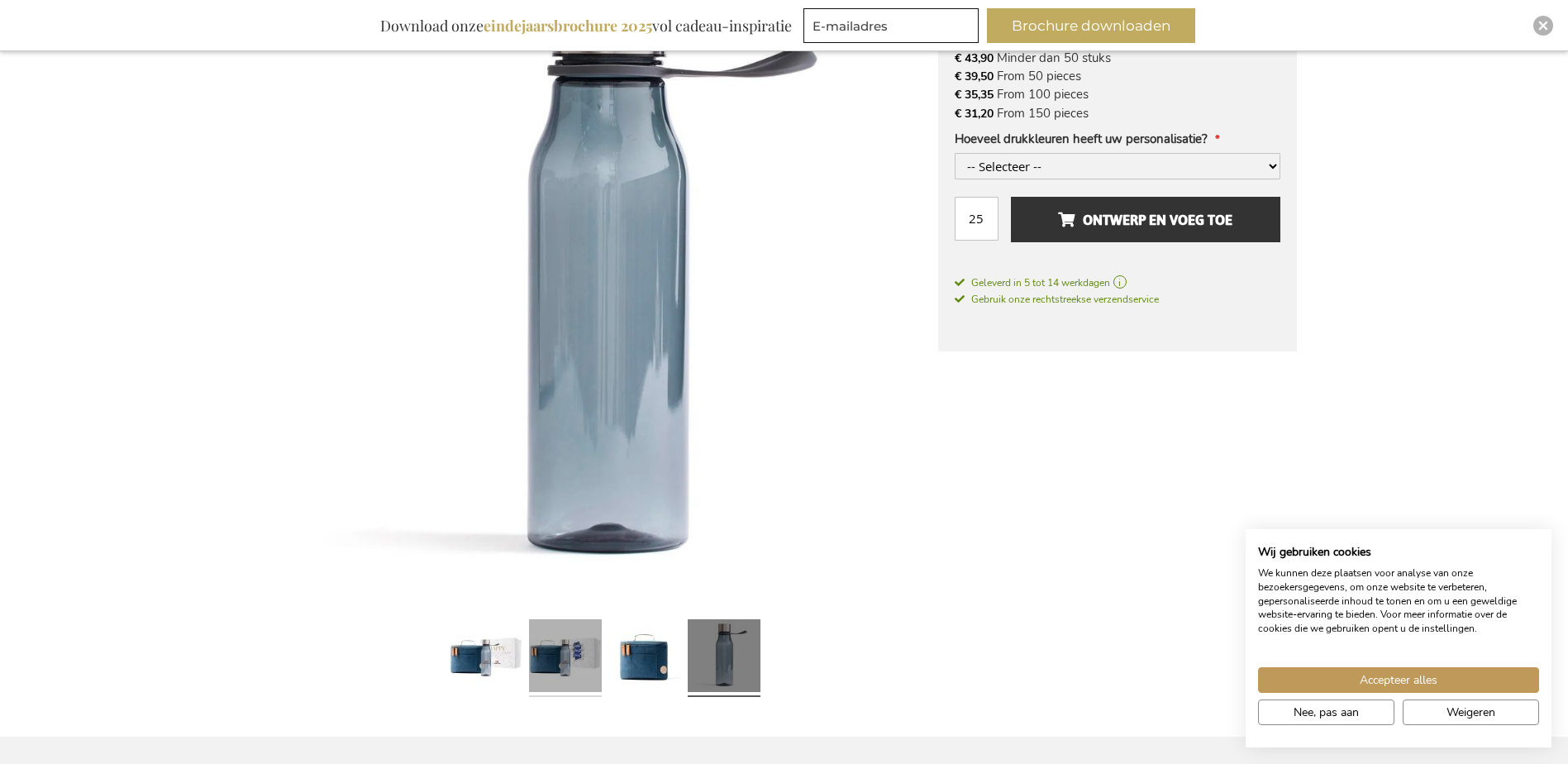
click at [548, 652] on link at bounding box center [566, 658] width 73 height 91
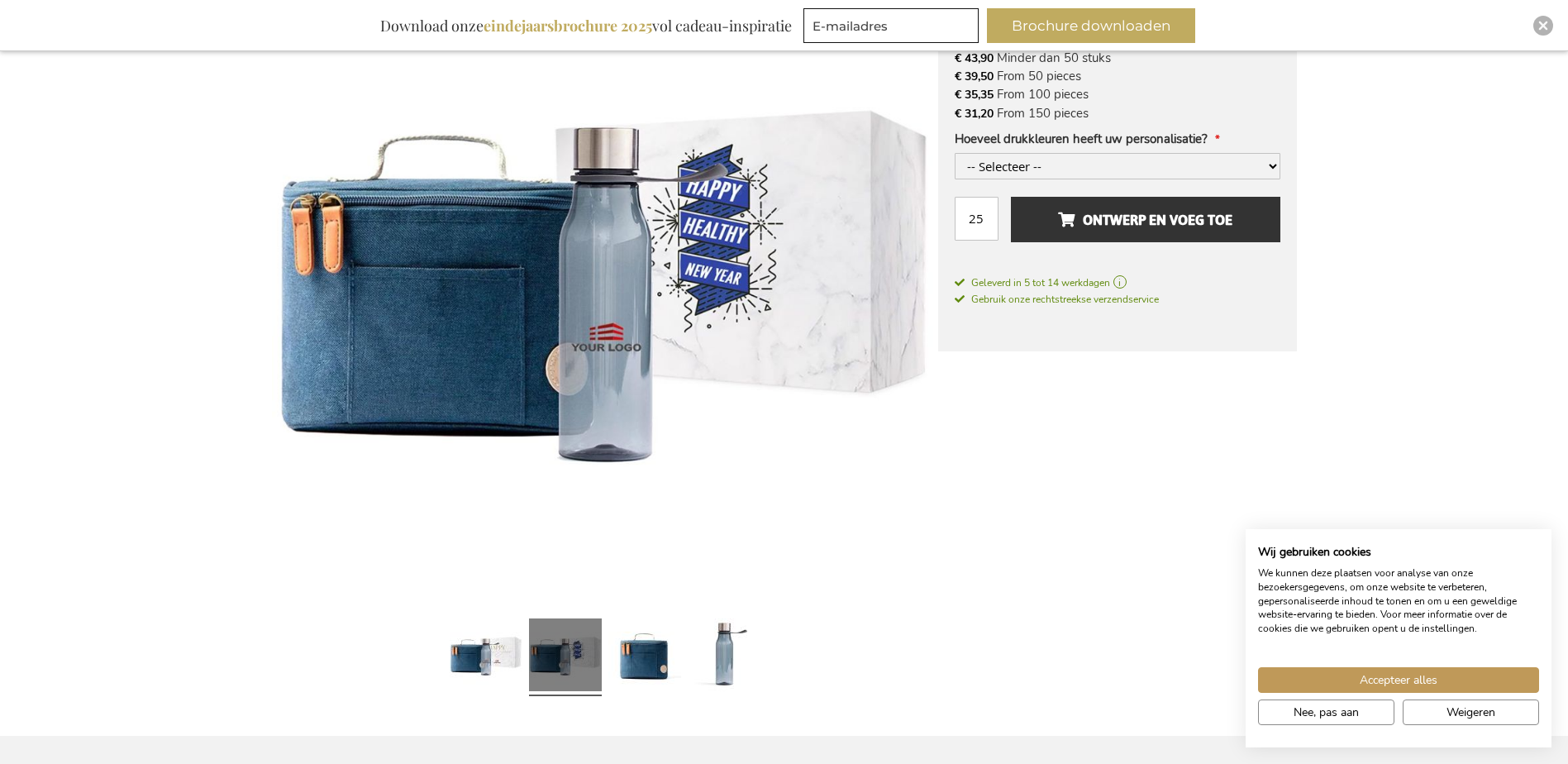
scroll to position [248, 0]
